Goal: Information Seeking & Learning: Learn about a topic

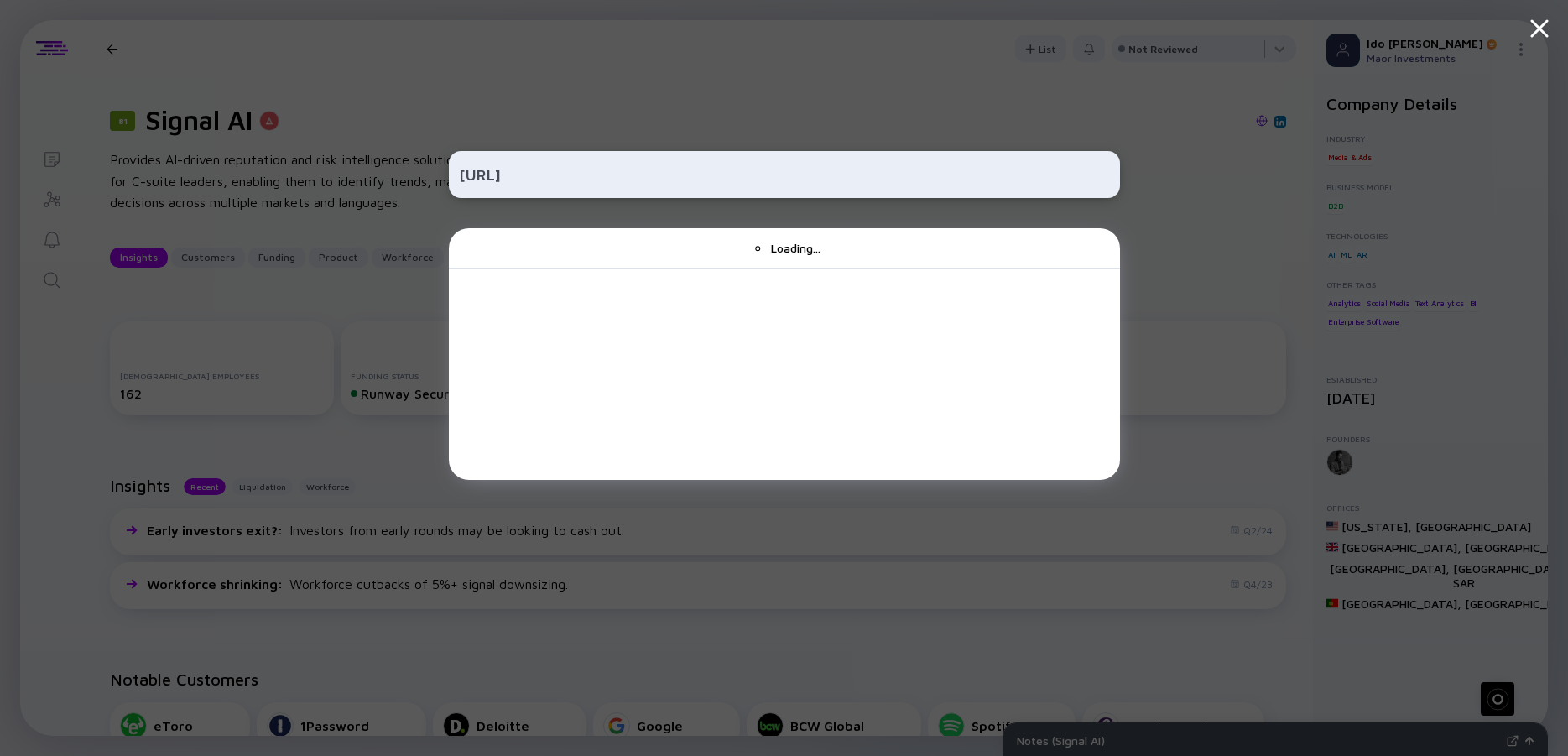
drag, startPoint x: 517, startPoint y: 174, endPoint x: 403, endPoint y: 172, distance: 114.1
click at [459, 172] on input "[URL]" at bounding box center [784, 174] width 651 height 30
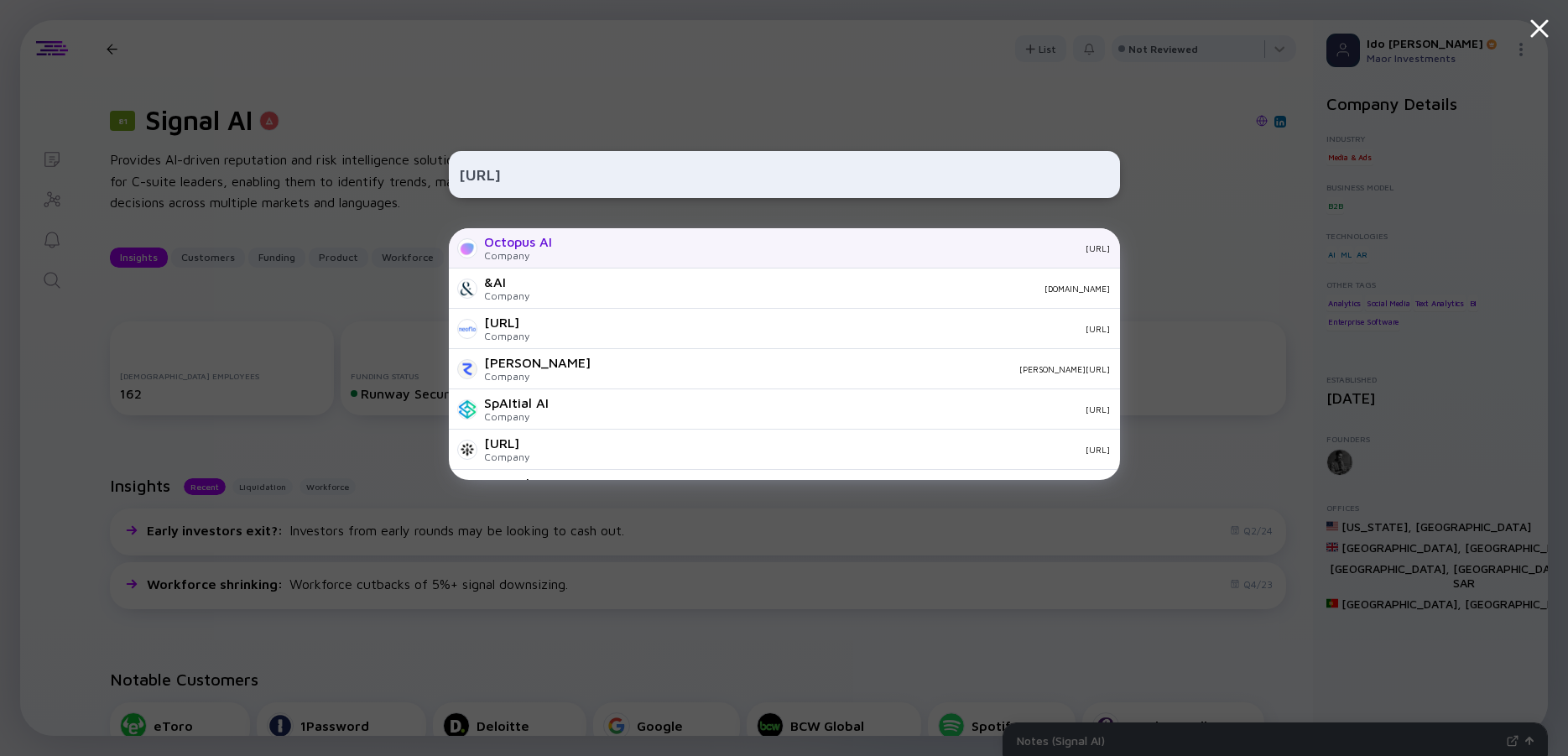
type input "[URL]"
click at [548, 241] on div "Octopus AI" at bounding box center [518, 241] width 68 height 15
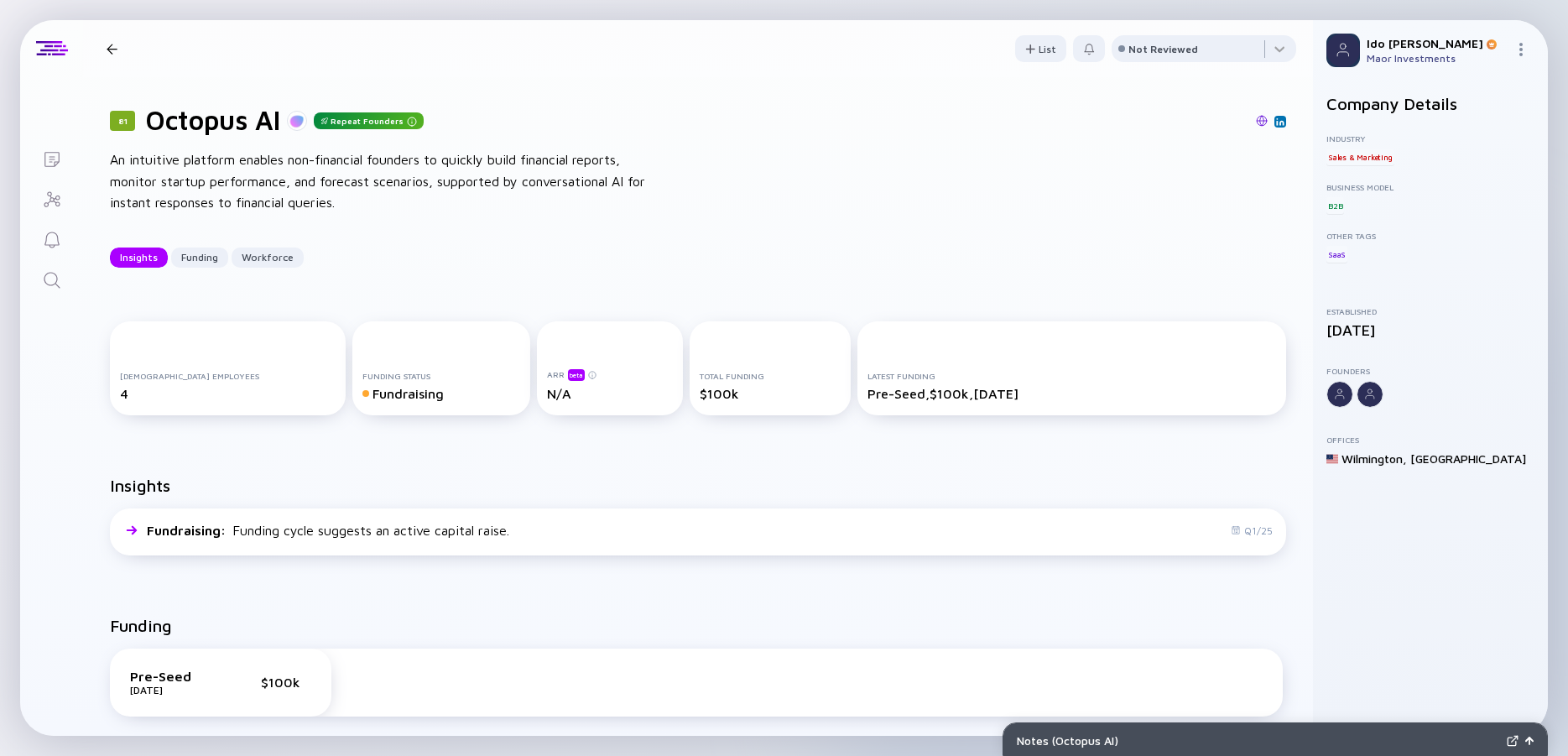
click at [531, 180] on div "An intuitive platform enables non-financial founders to quickly build financial…" at bounding box center [378, 181] width 537 height 65
click at [494, 177] on div "An intuitive platform enables non-financial founders to quickly build financial…" at bounding box center [378, 181] width 537 height 65
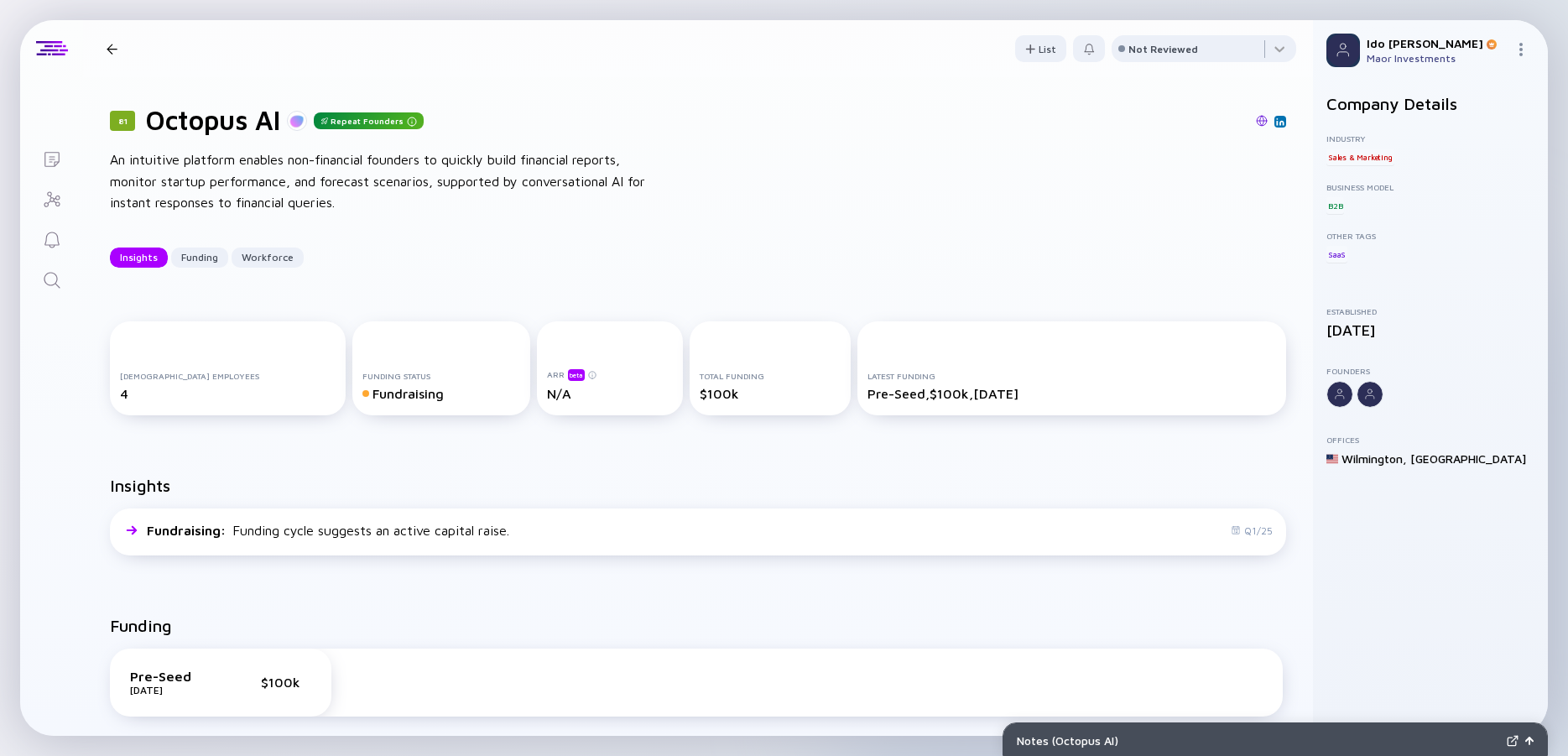
click at [494, 177] on div "An intuitive platform enables non-financial founders to quickly build financial…" at bounding box center [378, 181] width 537 height 65
click at [470, 178] on div "An intuitive platform enables non-financial founders to quickly build financial…" at bounding box center [378, 181] width 537 height 65
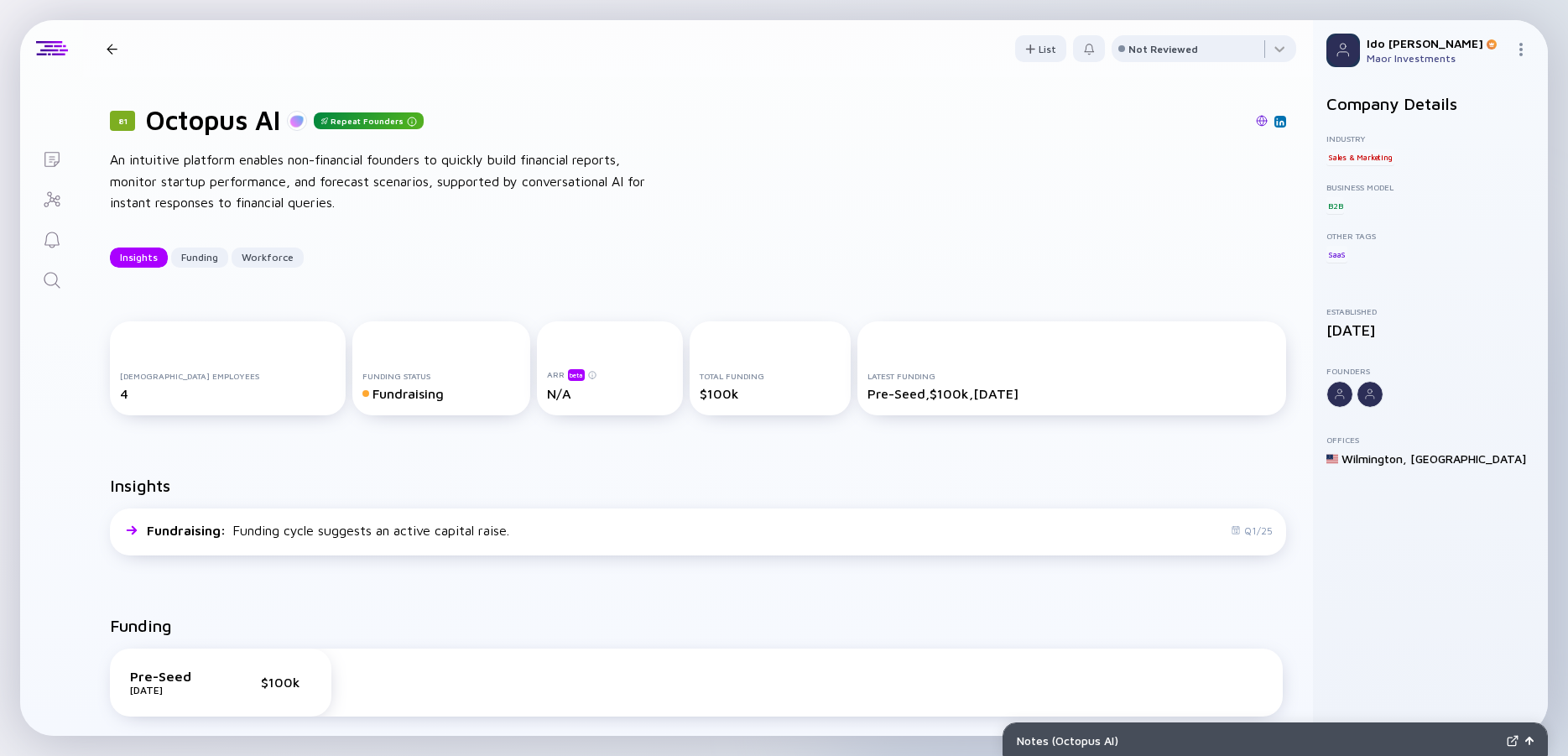
click at [450, 178] on div "An intuitive platform enables non-financial founders to quickly build financial…" at bounding box center [378, 181] width 537 height 65
click at [430, 178] on div "An intuitive platform enables non-financial founders to quickly build financial…" at bounding box center [378, 181] width 537 height 65
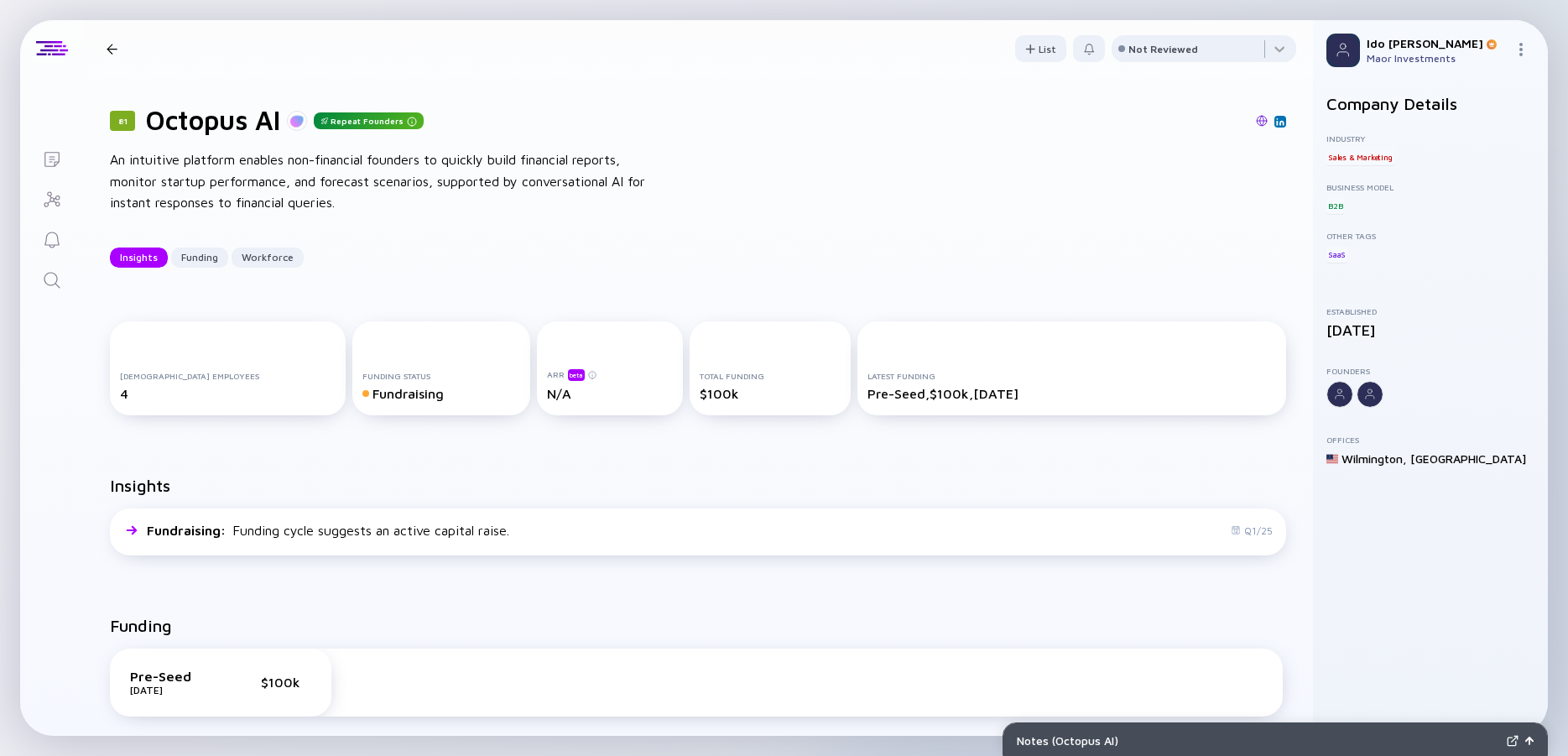
click at [430, 178] on div "An intuitive platform enables non-financial founders to quickly build financial…" at bounding box center [378, 181] width 537 height 65
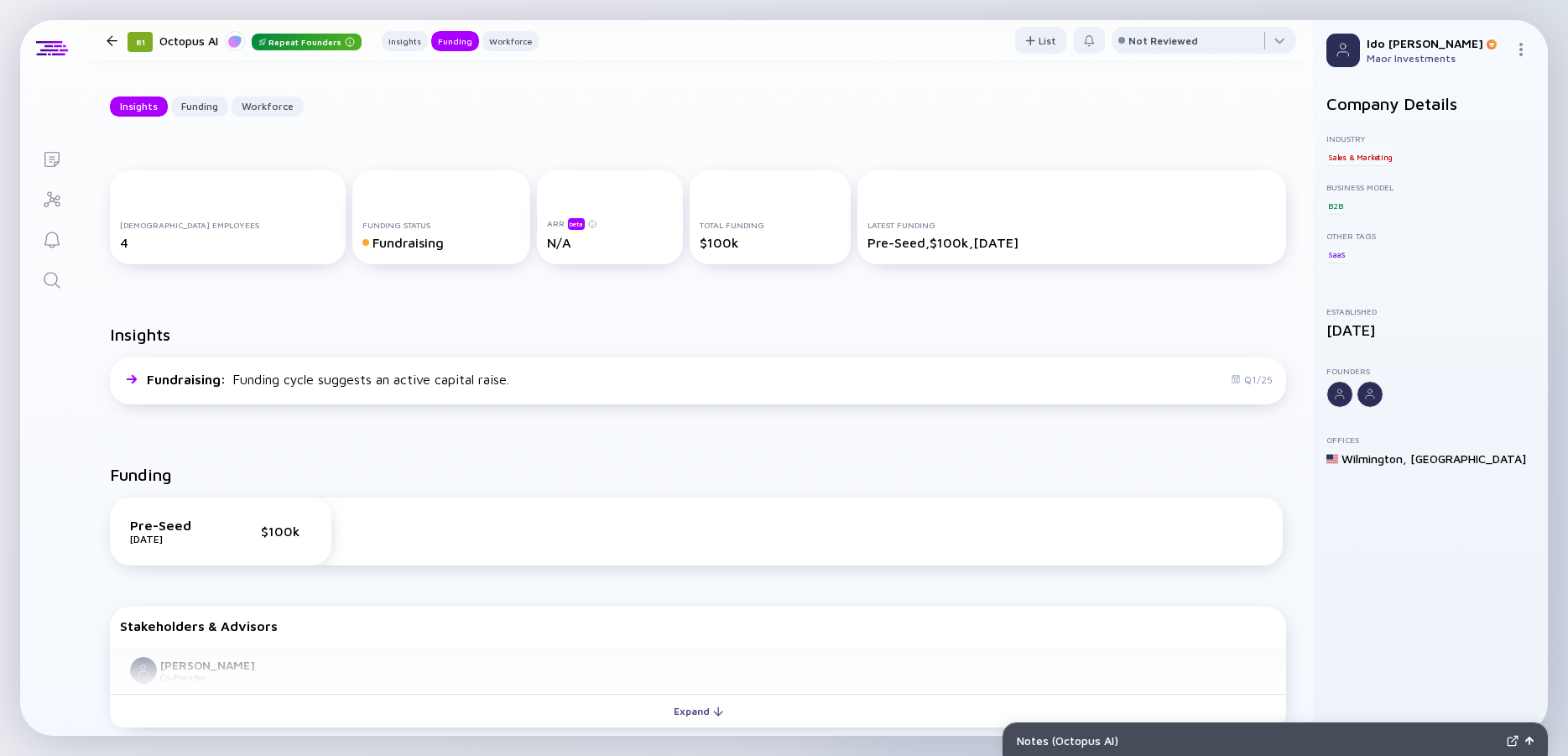
scroll to position [453, 0]
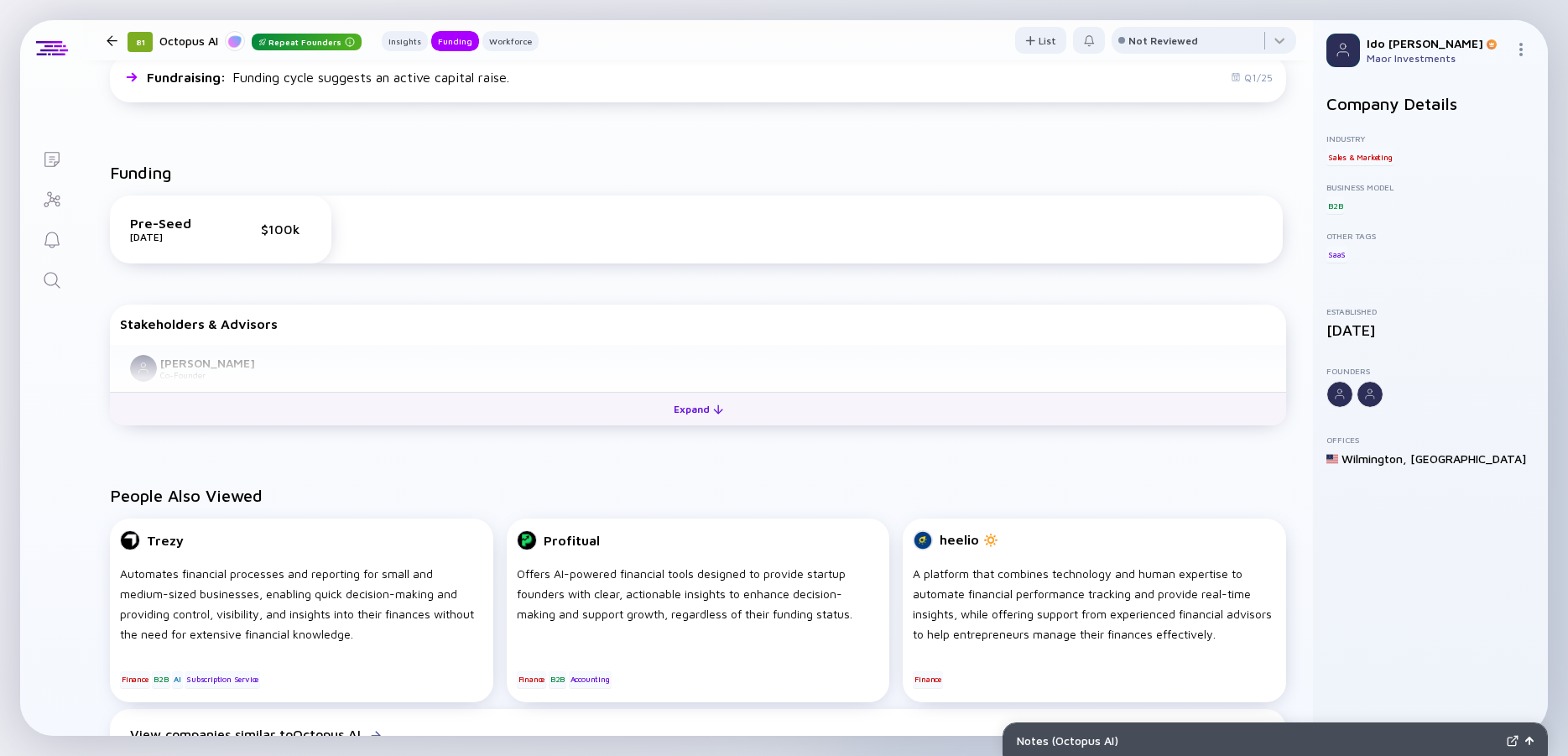
click at [689, 408] on div "Expand" at bounding box center [698, 409] width 70 height 26
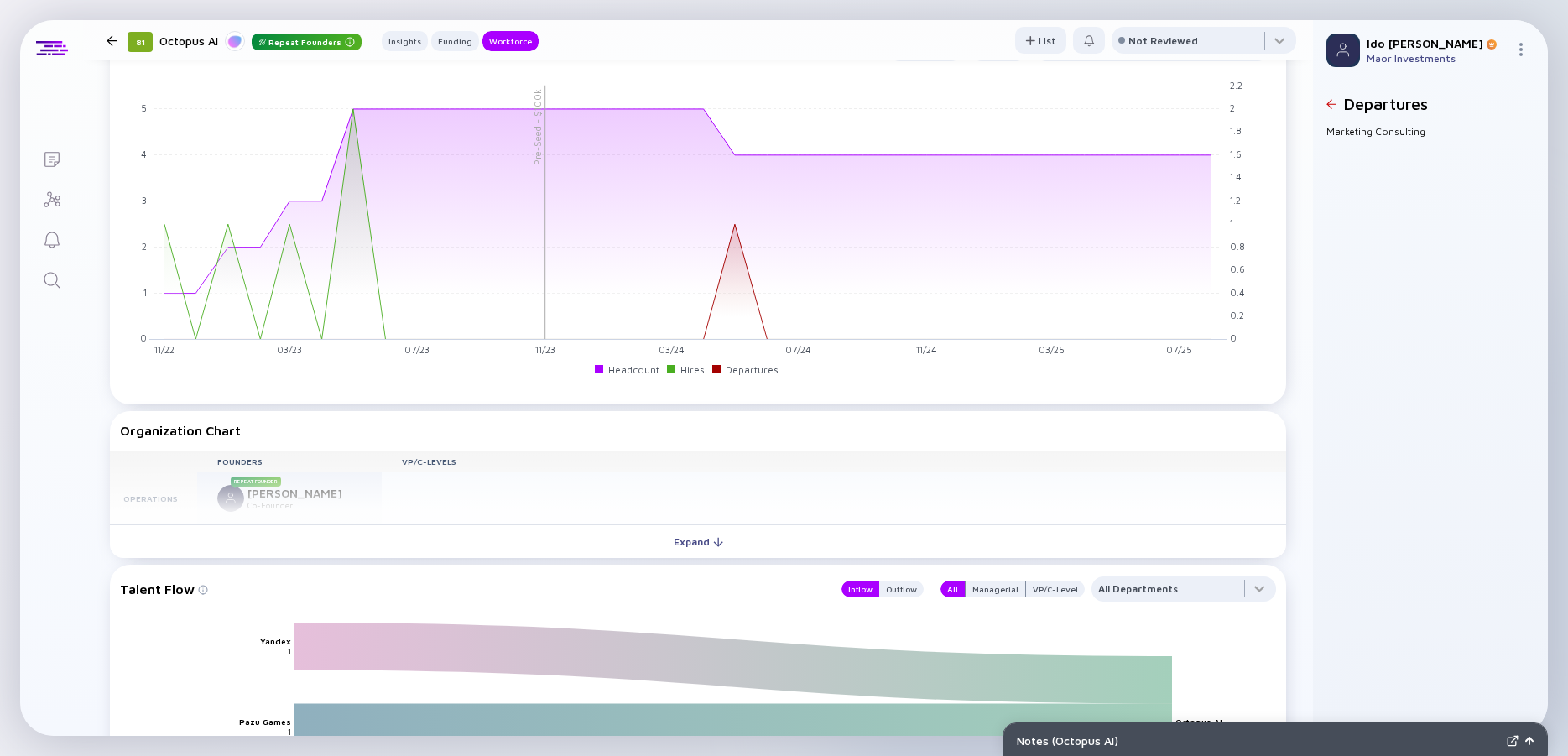
scroll to position [1359, 0]
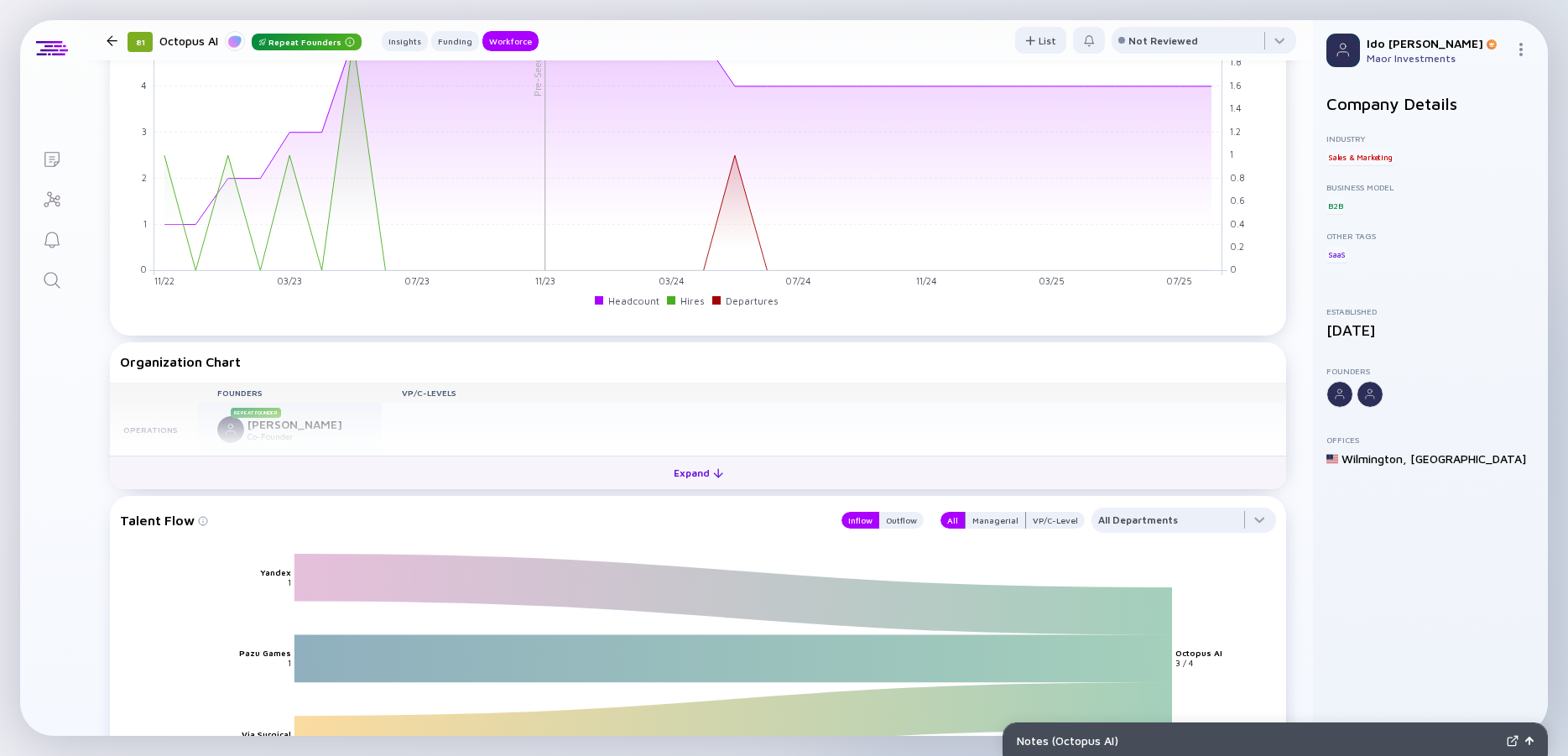
click at [707, 486] on button "Expand" at bounding box center [698, 472] width 1176 height 34
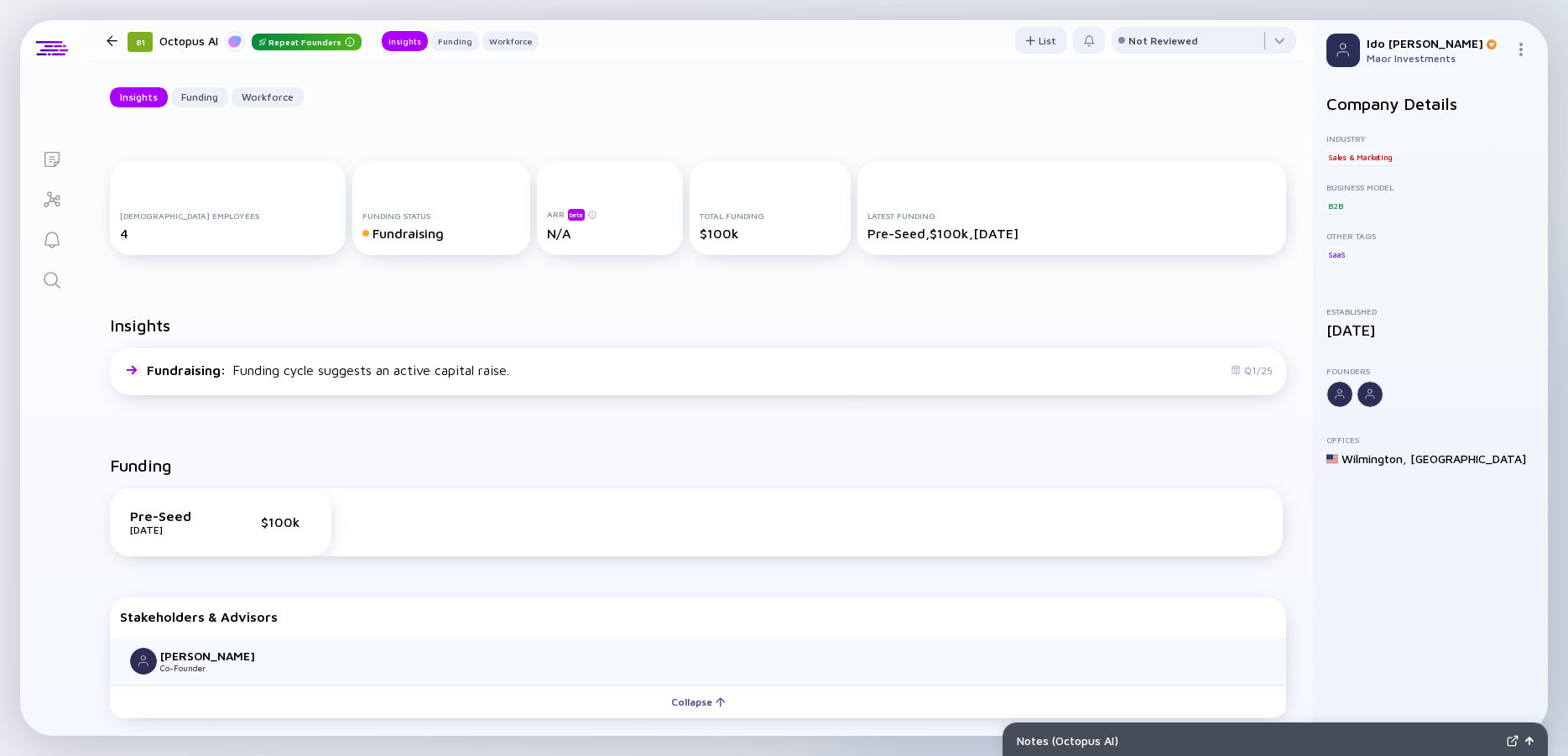
scroll to position [0, 0]
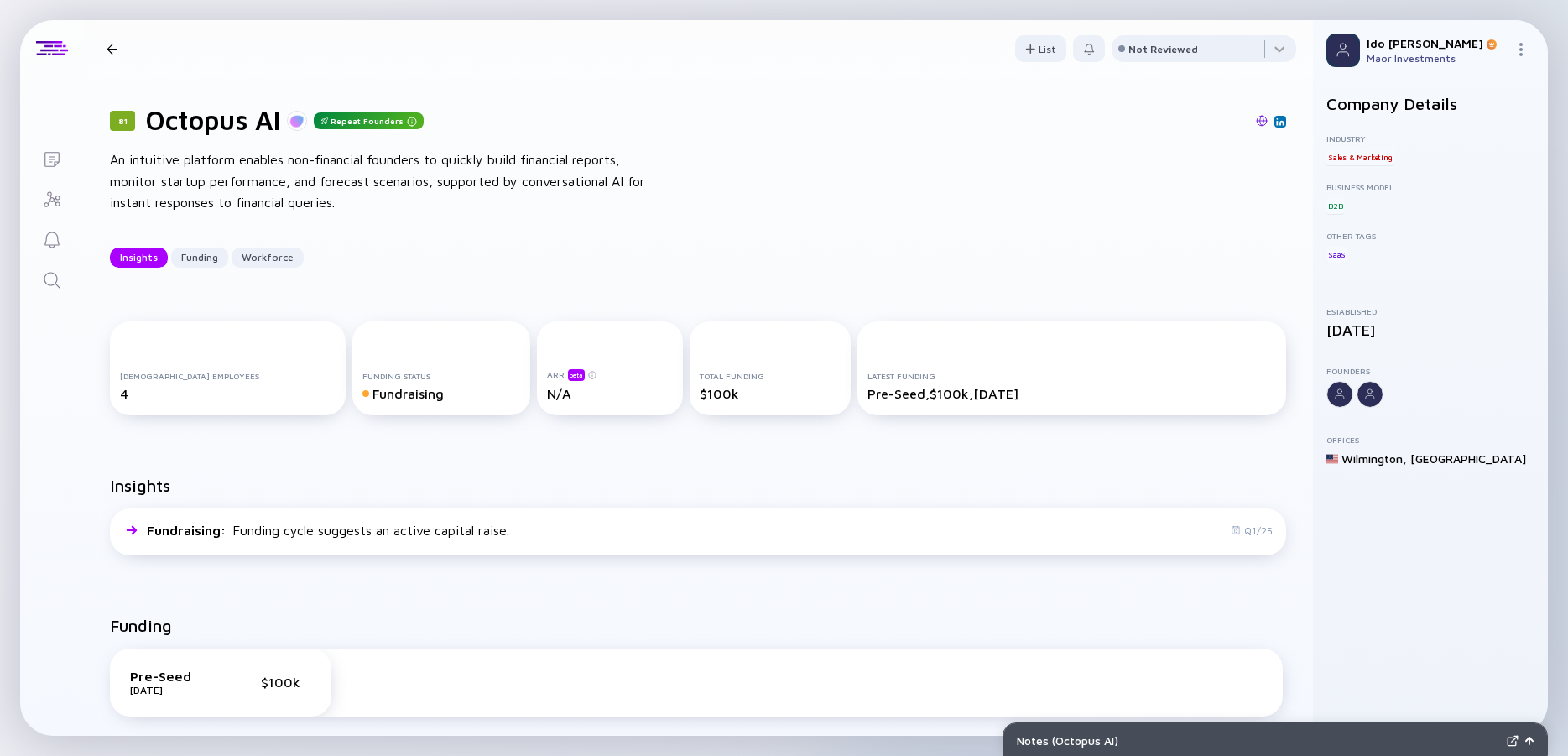
click at [496, 181] on div "An intuitive platform enables non-financial founders to quickly build financial…" at bounding box center [378, 181] width 537 height 65
click at [469, 180] on div "An intuitive platform enables non-financial founders to quickly build financial…" at bounding box center [378, 181] width 537 height 65
drag, startPoint x: 150, startPoint y: 118, endPoint x: 281, endPoint y: 121, distance: 130.9
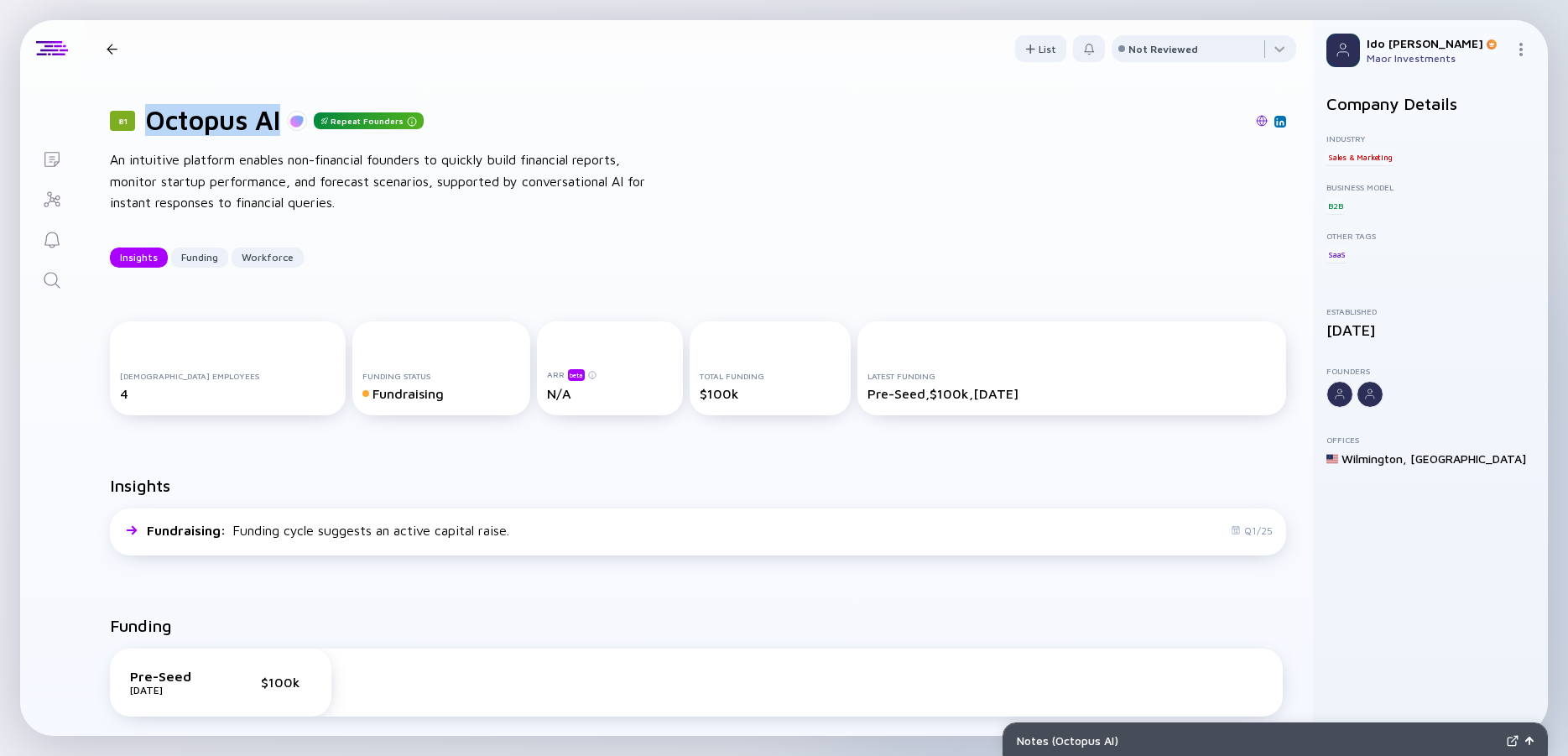
click at [280, 121] on h1 "Octopus AI" at bounding box center [212, 120] width 135 height 32
copy h1 "Octopus AI"
